Goal: Task Accomplishment & Management: Manage account settings

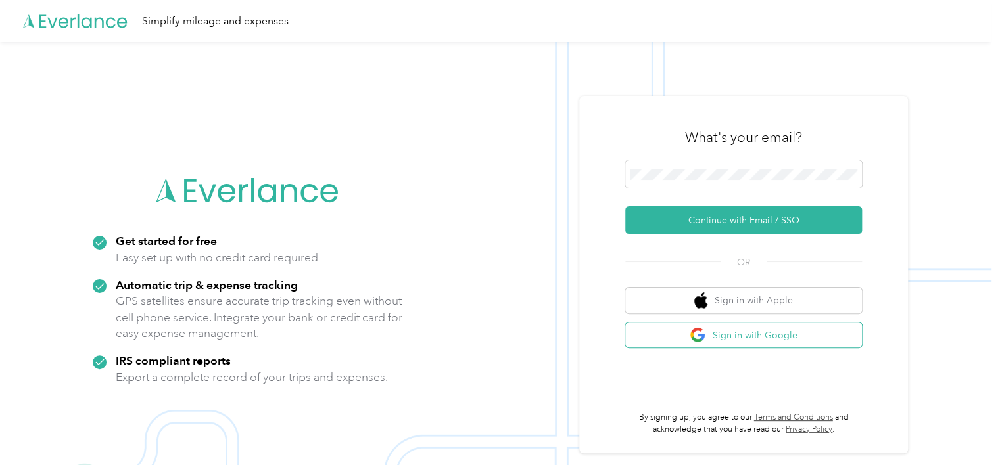
click at [770, 335] on button "Sign in with Google" at bounding box center [743, 336] width 237 height 26
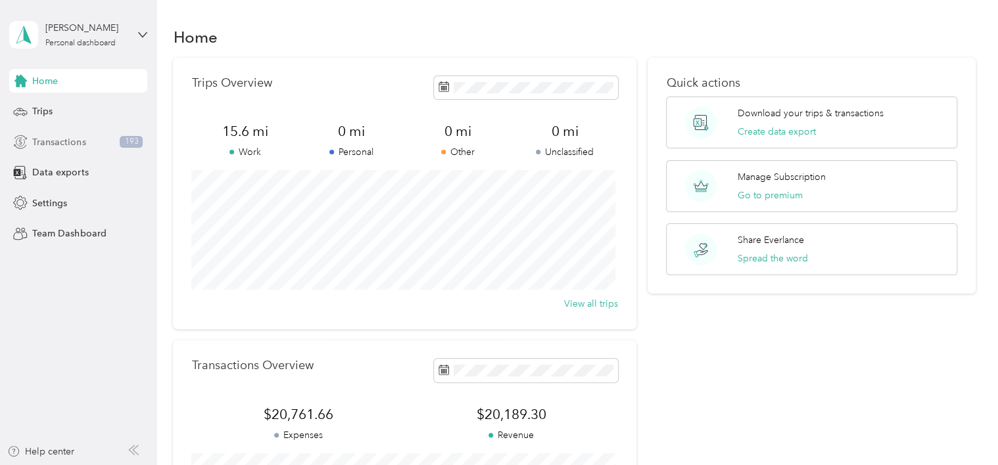
click at [56, 137] on span "Transactions" at bounding box center [58, 142] width 53 height 14
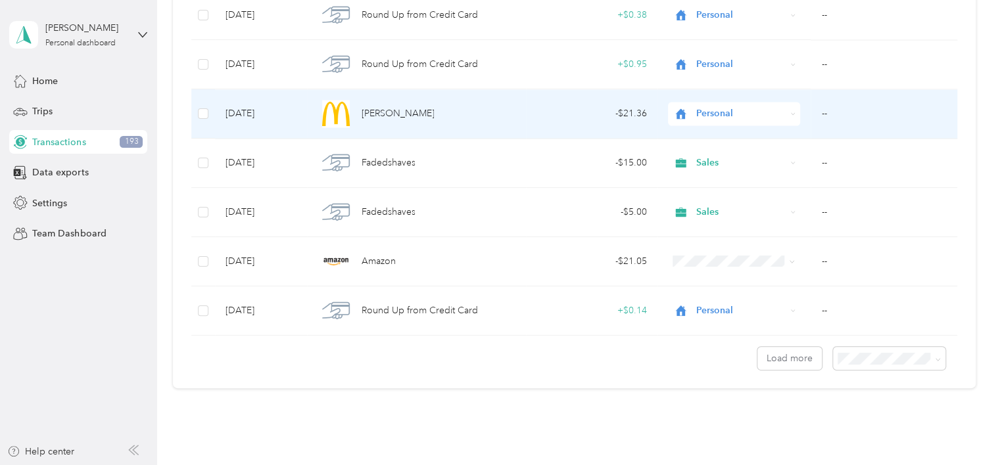
scroll to position [1183, 0]
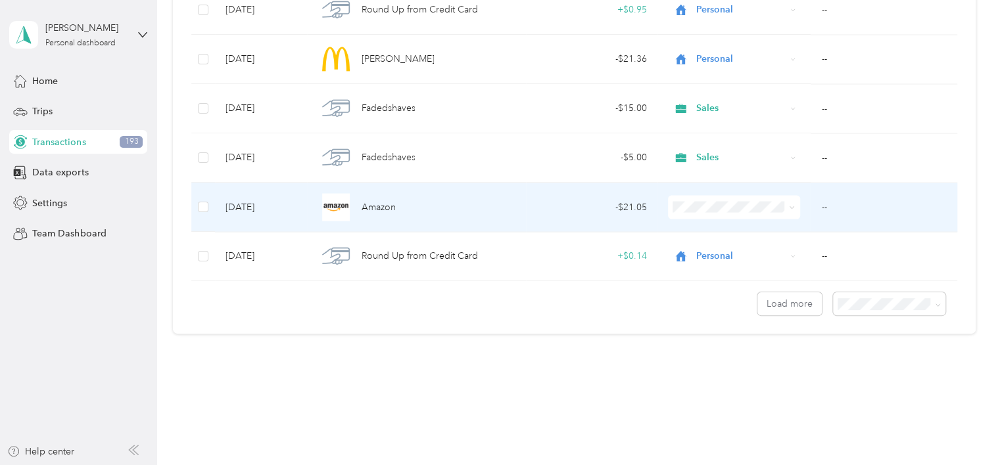
click at [817, 214] on td "--" at bounding box center [883, 207] width 146 height 49
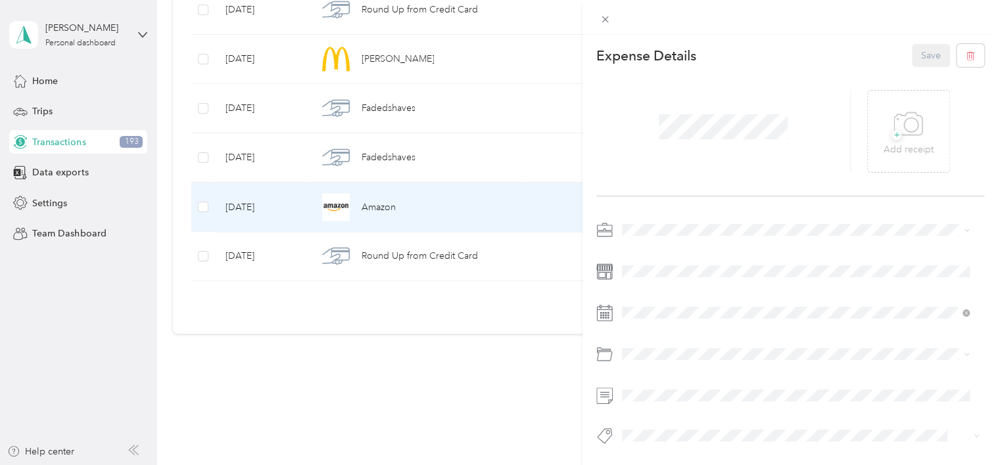
click at [663, 279] on li "Personal" at bounding box center [795, 275] width 357 height 23
click at [916, 60] on button "Save" at bounding box center [931, 55] width 38 height 23
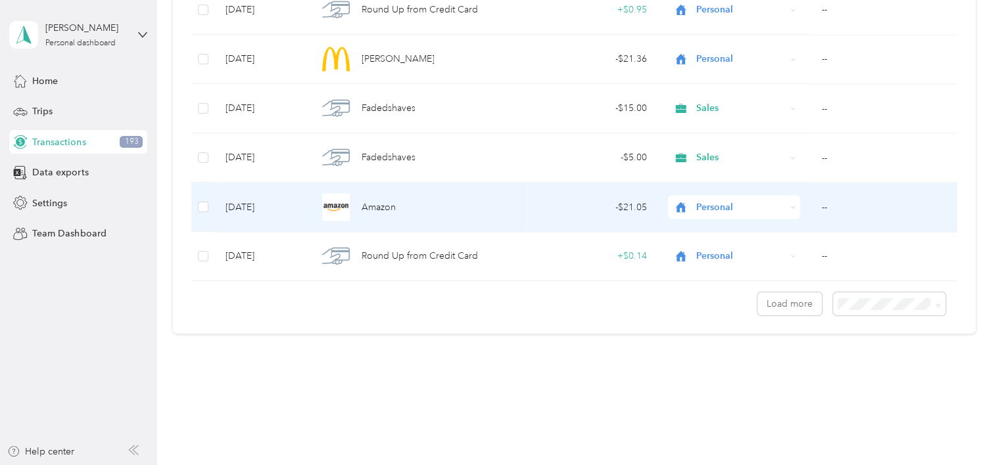
click at [810, 208] on td "--" at bounding box center [883, 207] width 146 height 49
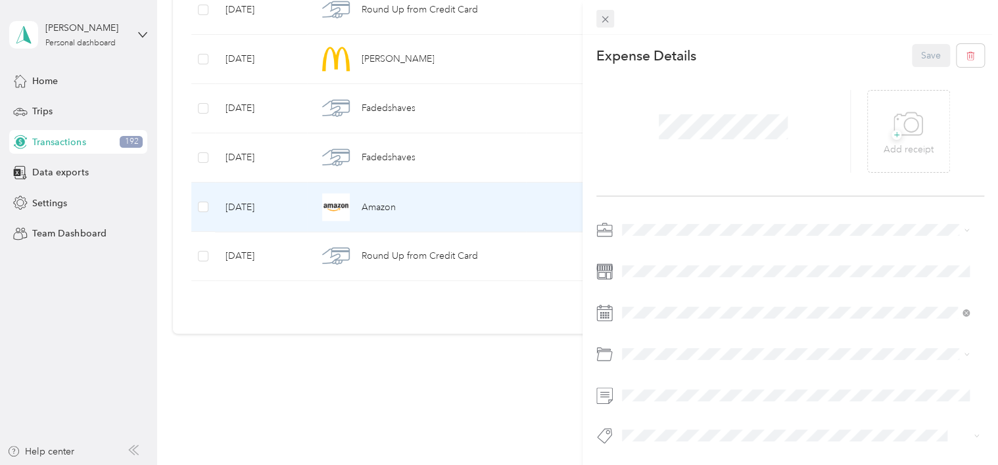
click at [607, 19] on icon at bounding box center [604, 19] width 11 height 11
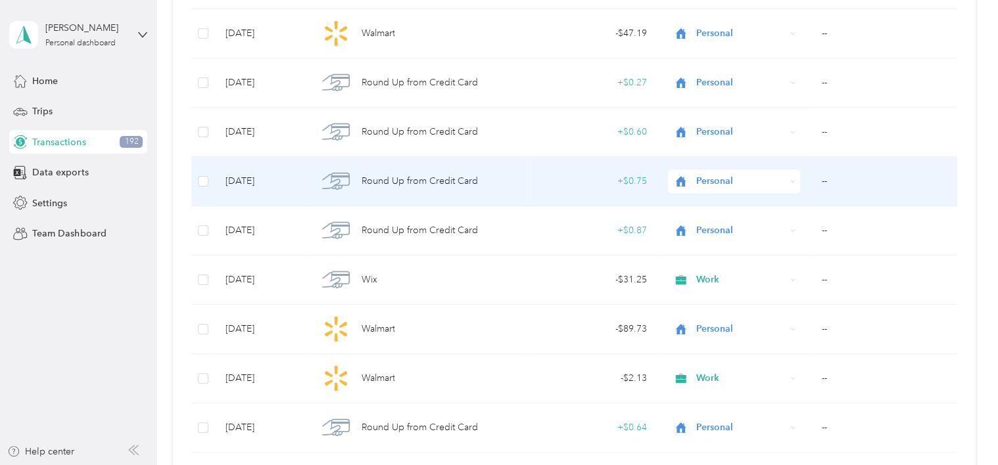
scroll to position [394, 0]
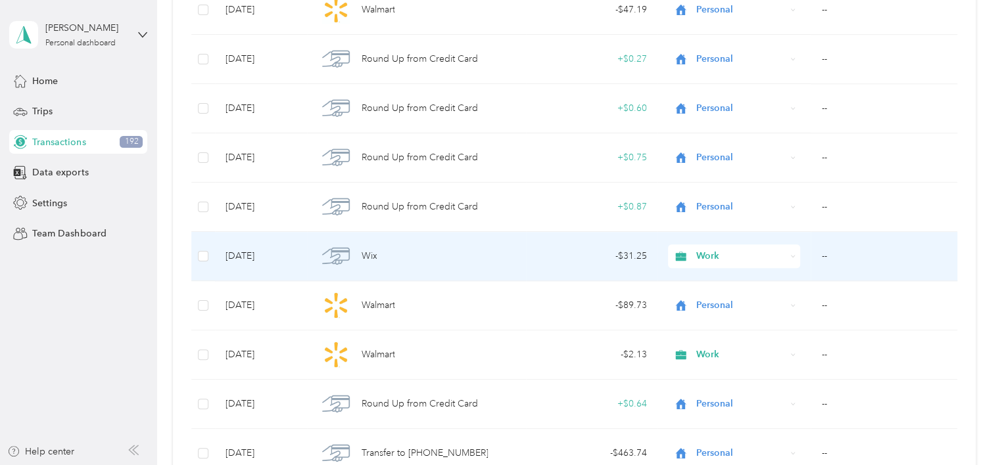
click at [823, 257] on td "--" at bounding box center [883, 256] width 146 height 49
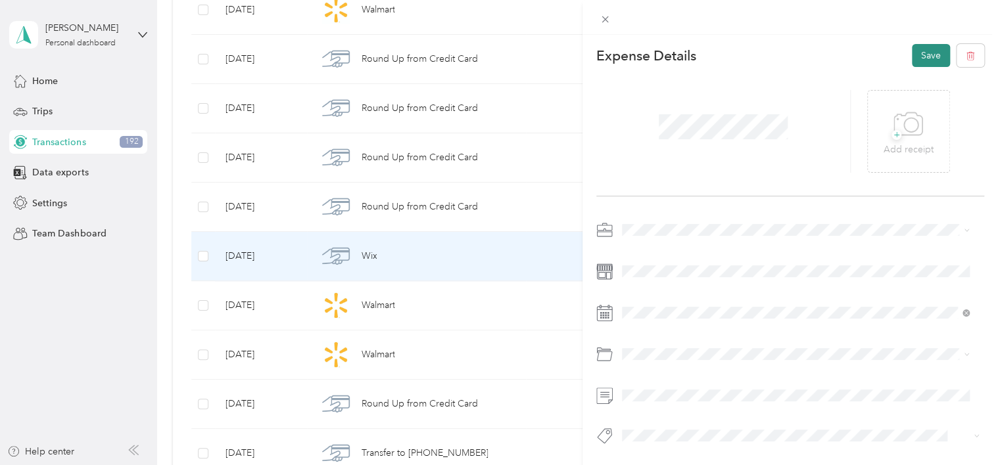
click at [918, 57] on button "Save" at bounding box center [931, 55] width 38 height 23
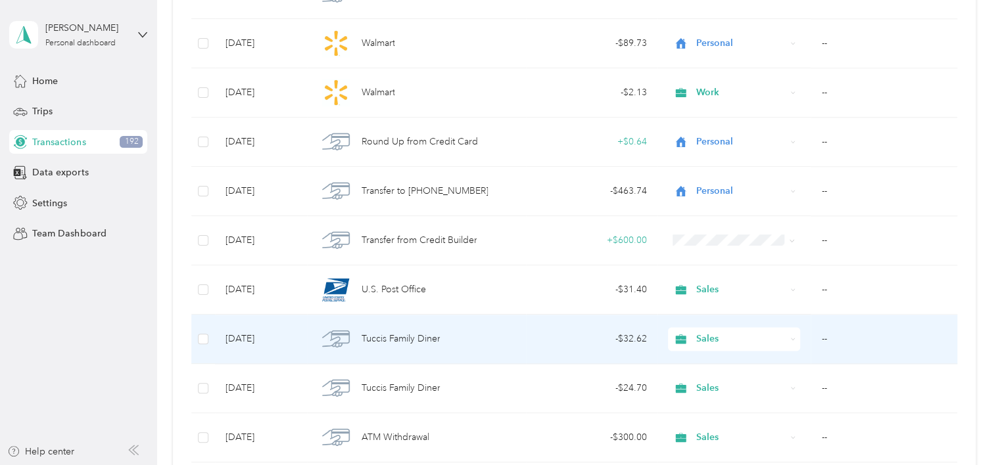
scroll to position [657, 0]
click at [818, 337] on td "--" at bounding box center [883, 338] width 146 height 49
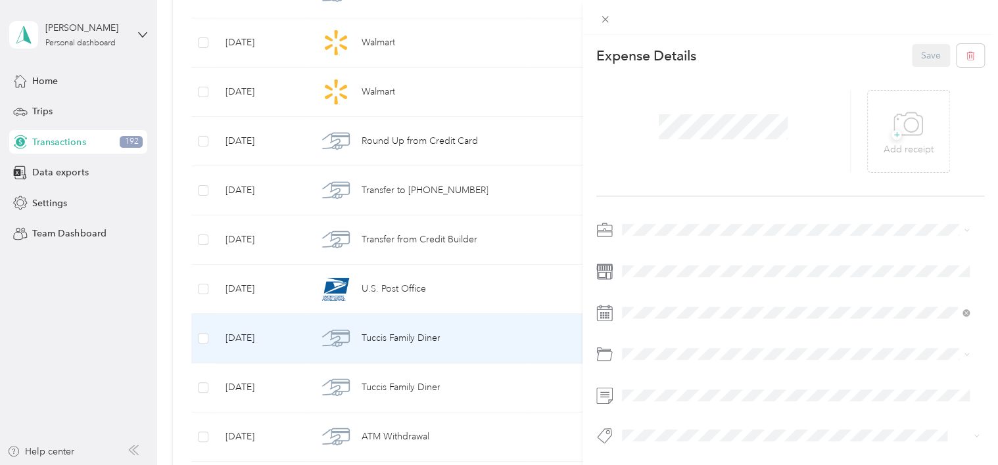
click at [604, 27] on div at bounding box center [790, 17] width 416 height 35
click at [604, 20] on icon at bounding box center [604, 19] width 7 height 7
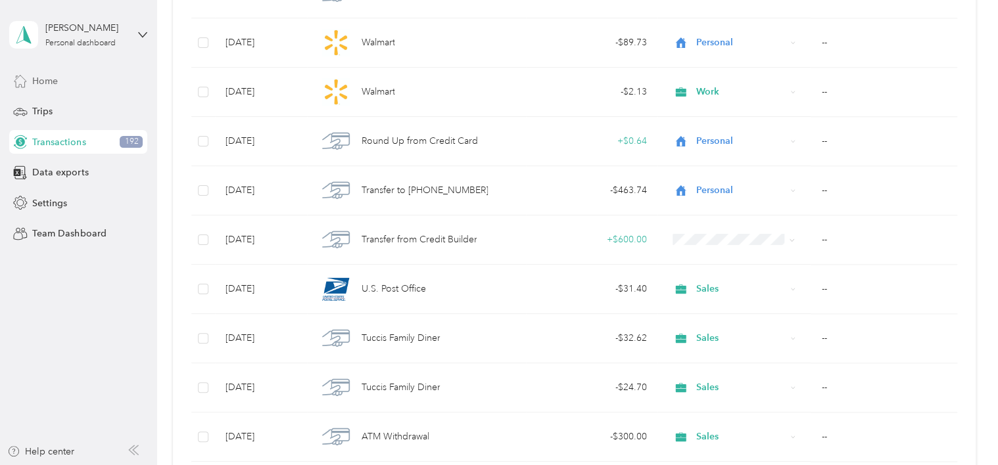
click at [51, 85] on span "Home" at bounding box center [45, 81] width 26 height 14
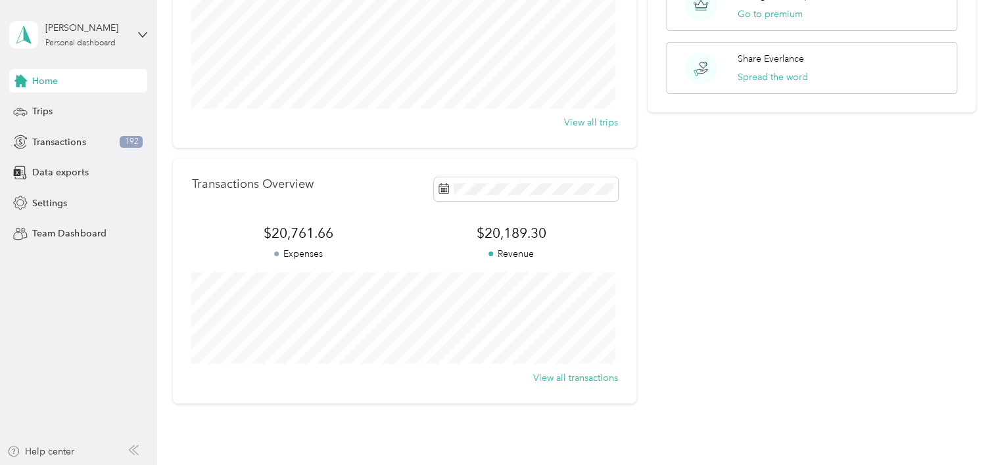
scroll to position [255, 0]
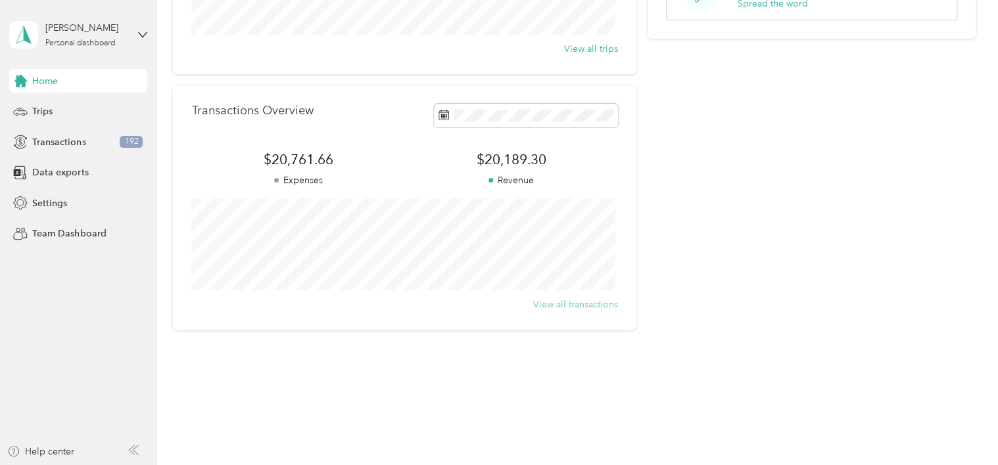
click at [563, 305] on button "View all transactions" at bounding box center [575, 305] width 85 height 14
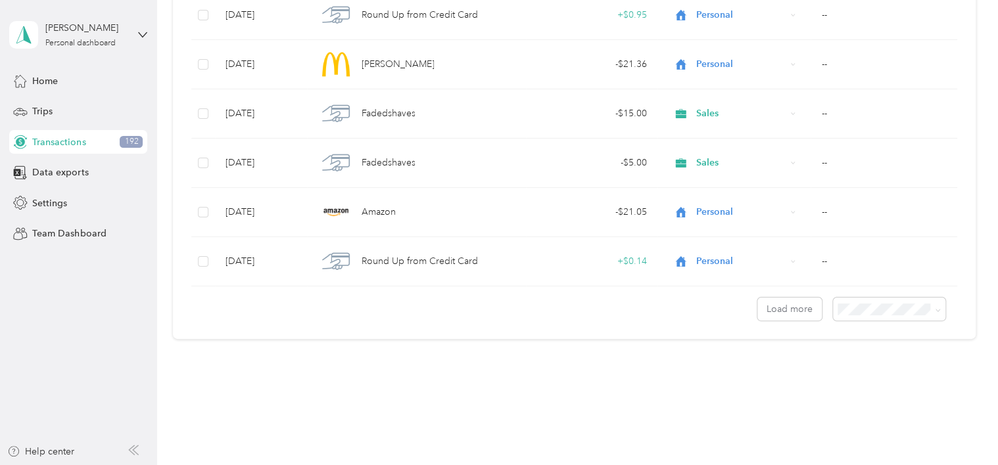
scroll to position [1184, 0]
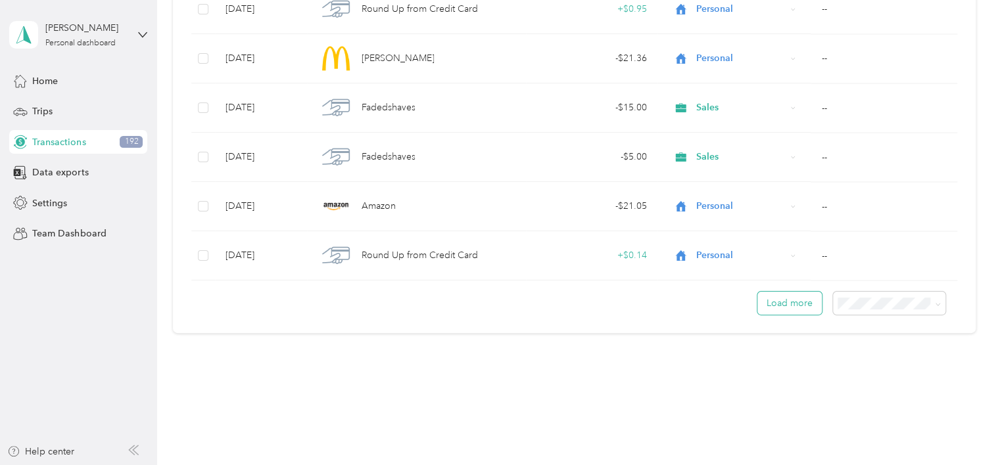
click at [773, 306] on button "Load more" at bounding box center [789, 303] width 64 height 23
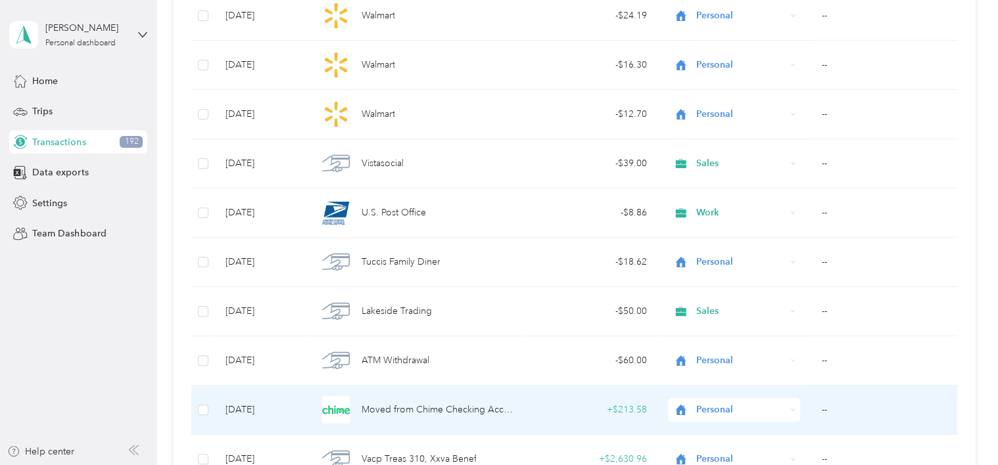
scroll to position [1691, 0]
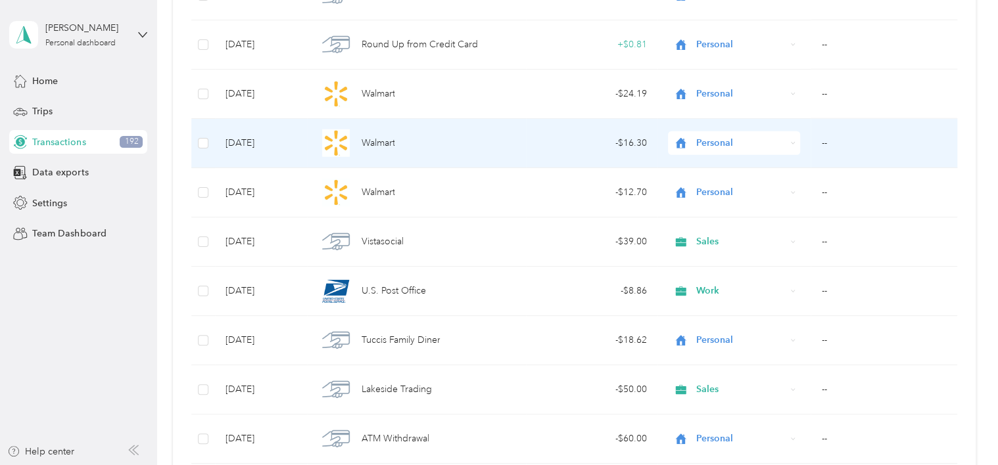
click at [705, 139] on span "Personal" at bounding box center [740, 143] width 89 height 14
click at [699, 165] on li "Work" at bounding box center [731, 160] width 131 height 23
click at [820, 142] on td "--" at bounding box center [883, 143] width 146 height 49
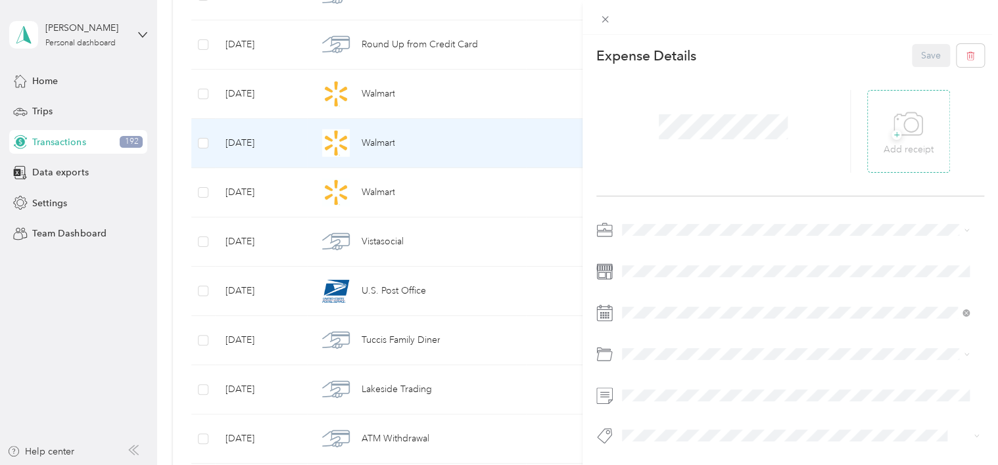
click at [875, 141] on div "+ Add receipt" at bounding box center [908, 131] width 83 height 83
click at [893, 137] on span "+" at bounding box center [896, 135] width 10 height 10
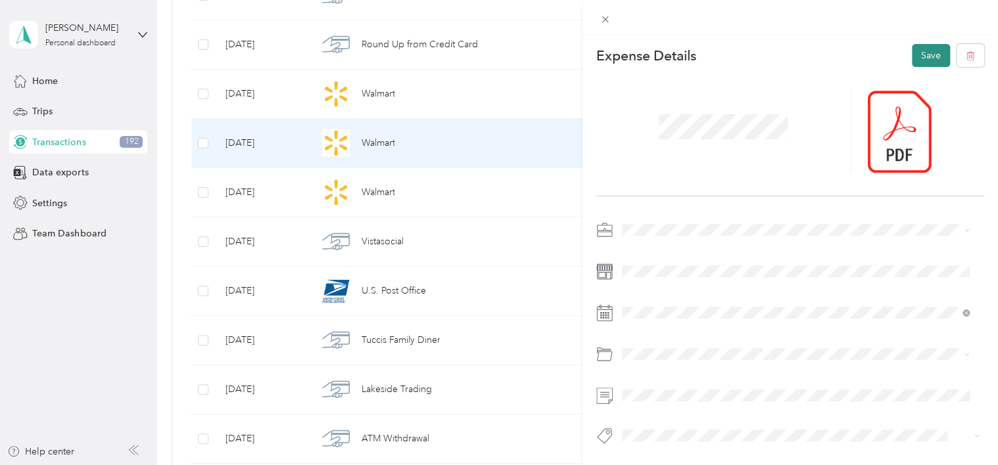
click at [922, 57] on button "Save" at bounding box center [931, 55] width 38 height 23
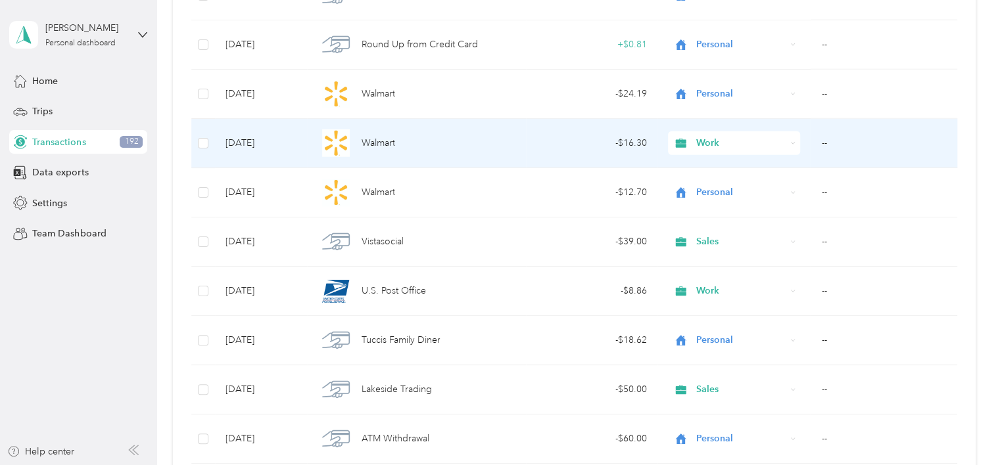
click at [815, 137] on td "--" at bounding box center [883, 143] width 146 height 49
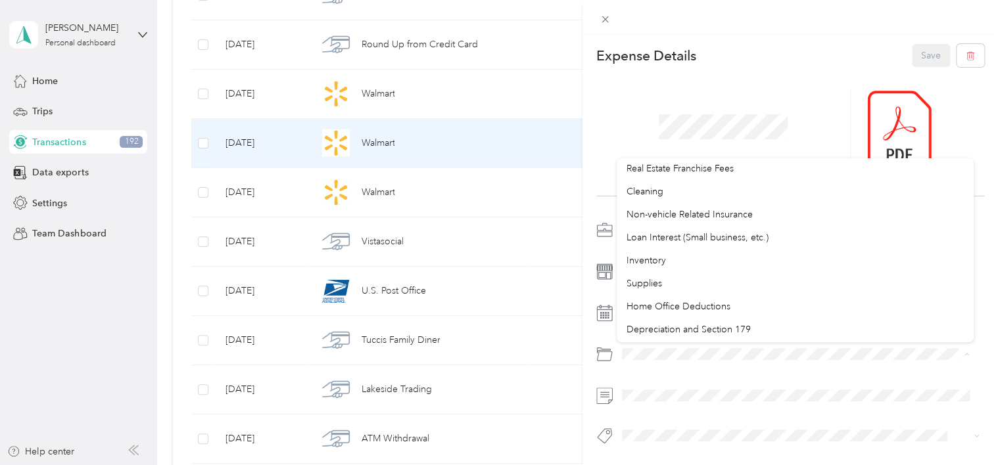
scroll to position [657, 0]
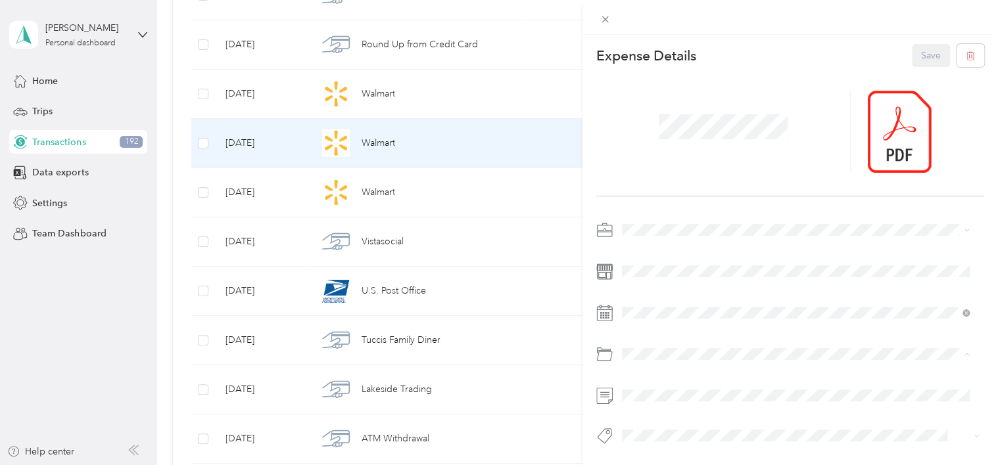
click at [752, 247] on li "Supplies" at bounding box center [795, 255] width 357 height 23
click at [917, 53] on button "Save" at bounding box center [931, 55] width 38 height 23
